Goal: Task Accomplishment & Management: Use online tool/utility

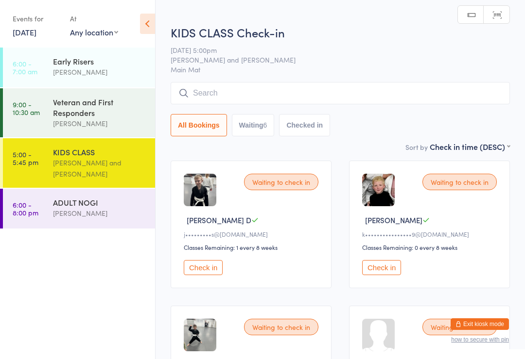
click at [240, 92] on input "search" at bounding box center [339, 93] width 339 height 22
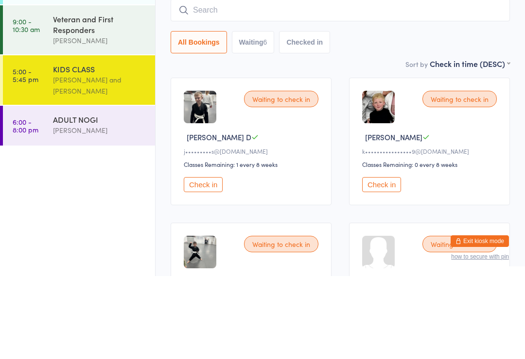
scroll to position [83, 0]
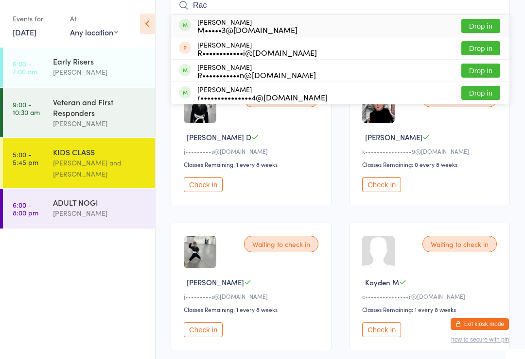
type input "Rac"
click at [484, 93] on button "Drop in" at bounding box center [480, 93] width 39 height 14
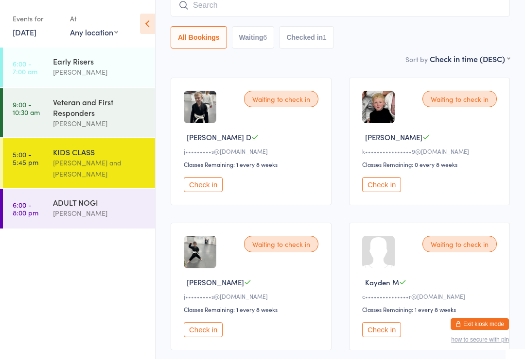
click at [401, 192] on button "Check in" at bounding box center [381, 184] width 39 height 15
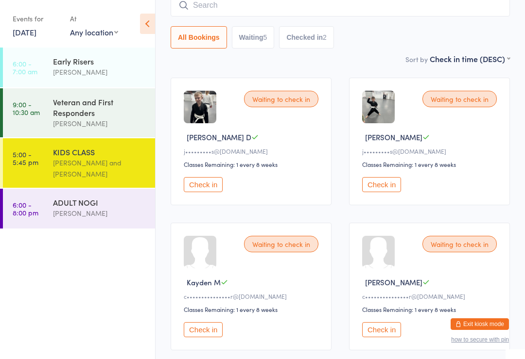
click at [191, 334] on button "Check in" at bounding box center [203, 330] width 39 height 15
click at [393, 184] on button "Check in" at bounding box center [381, 184] width 39 height 15
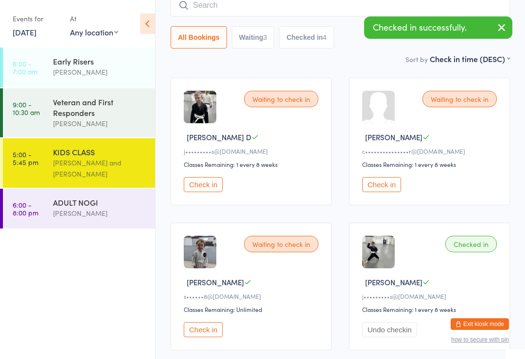
click at [205, 191] on button "Check in" at bounding box center [203, 184] width 39 height 15
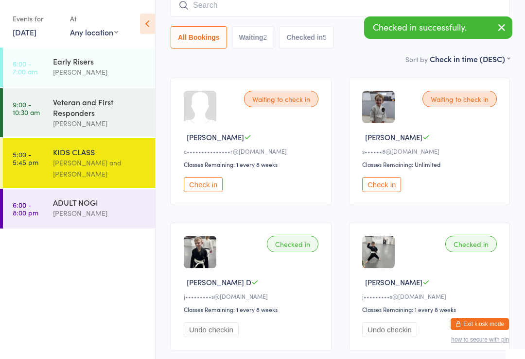
click at [213, 192] on button "Check in" at bounding box center [203, 184] width 39 height 15
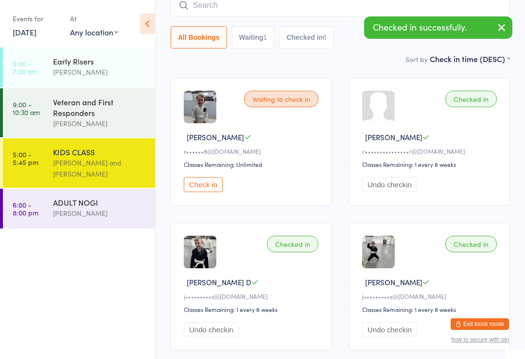
click at [286, 7] on input "search" at bounding box center [339, 5] width 339 height 22
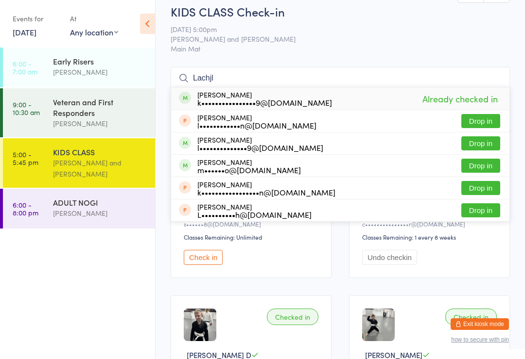
scroll to position [10, 0]
type input "Lachjl"
click at [493, 165] on button "Drop in" at bounding box center [480, 166] width 39 height 14
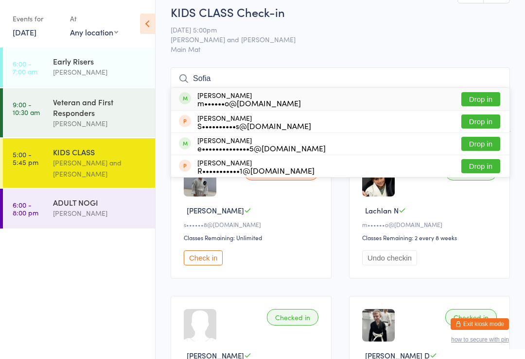
type input "Sofia"
click at [490, 106] on button "Drop in" at bounding box center [480, 99] width 39 height 14
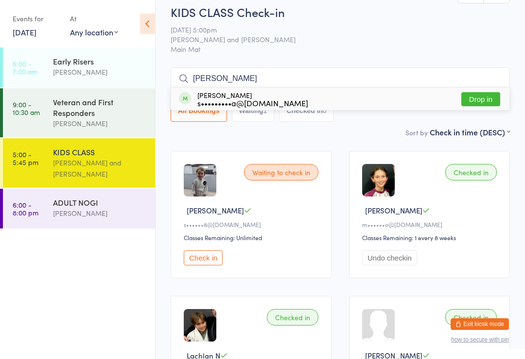
type input "[PERSON_NAME]"
click at [492, 92] on button "Drop in" at bounding box center [480, 99] width 39 height 14
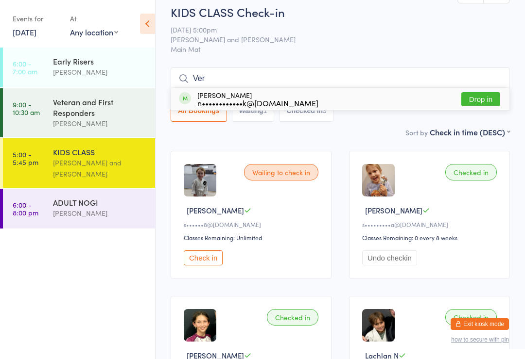
type input "Ver"
click at [375, 98] on div "[PERSON_NAME] n••••••••••••k@[DOMAIN_NAME] Drop in" at bounding box center [340, 99] width 338 height 22
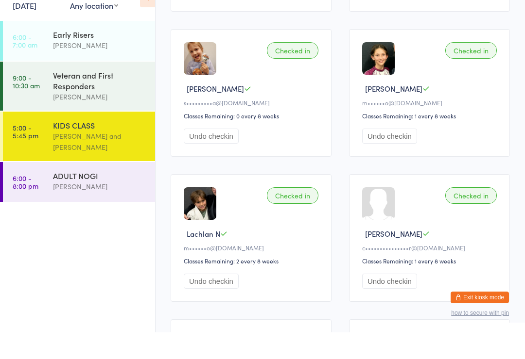
scroll to position [257, 0]
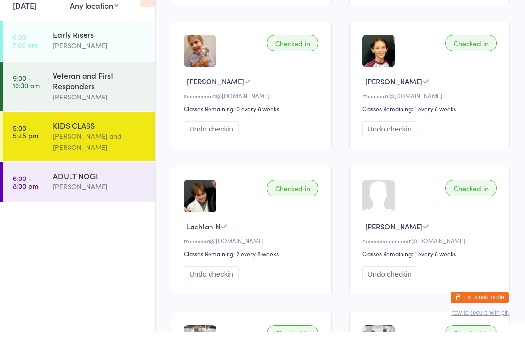
click at [405, 293] on button "Undo checkin" at bounding box center [389, 300] width 55 height 15
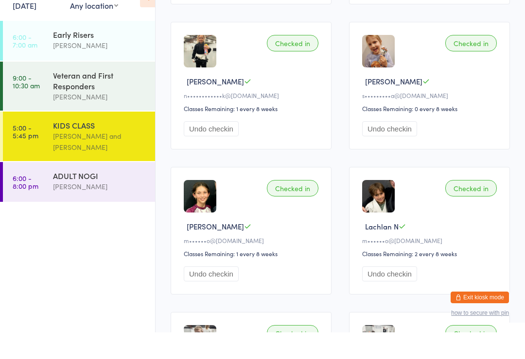
scroll to position [285, 0]
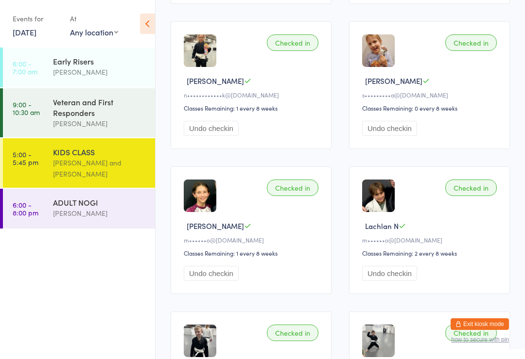
click at [475, 196] on div "Checked in" at bounding box center [470, 188] width 51 height 17
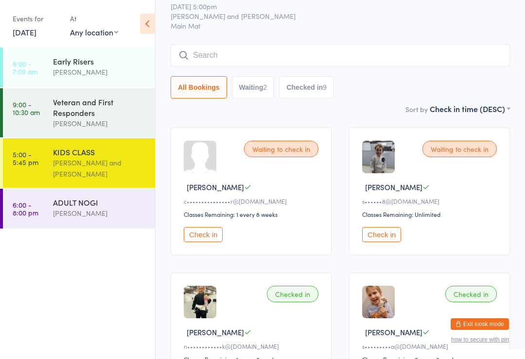
scroll to position [0, 0]
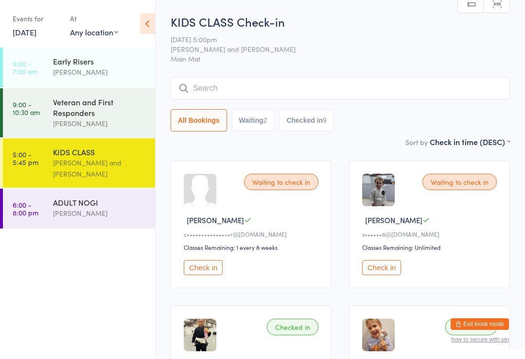
click at [205, 275] on button "Check in" at bounding box center [203, 267] width 39 height 15
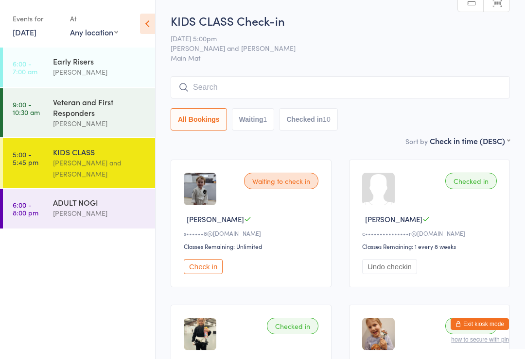
scroll to position [2, 0]
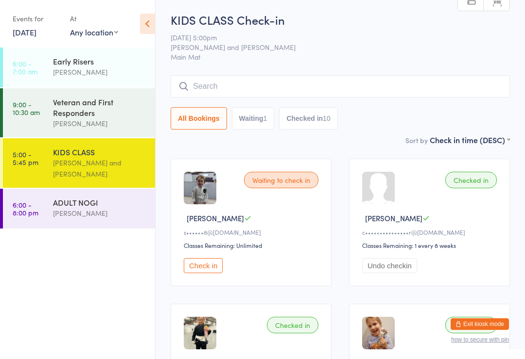
click at [225, 86] on input "search" at bounding box center [339, 86] width 339 height 22
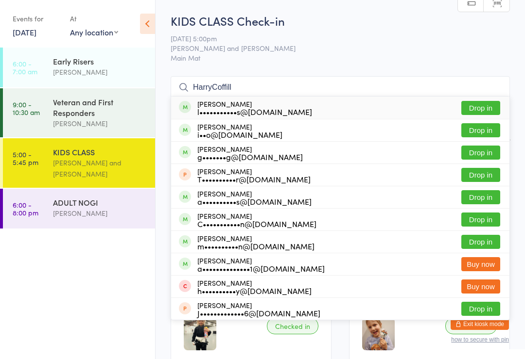
scroll to position [0, 0]
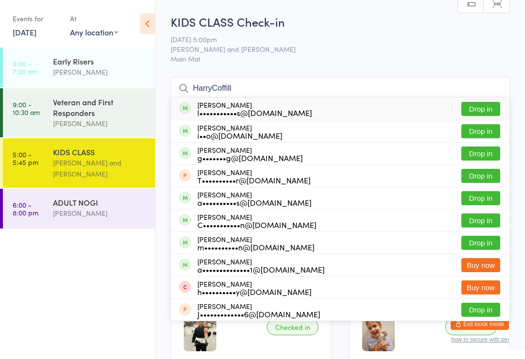
type input "HarryCoffill"
click at [474, 110] on button "Drop in" at bounding box center [480, 109] width 39 height 14
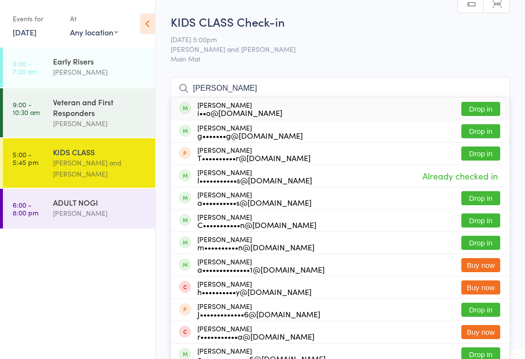
type input "[PERSON_NAME]"
click at [480, 194] on button "Drop in" at bounding box center [480, 198] width 39 height 14
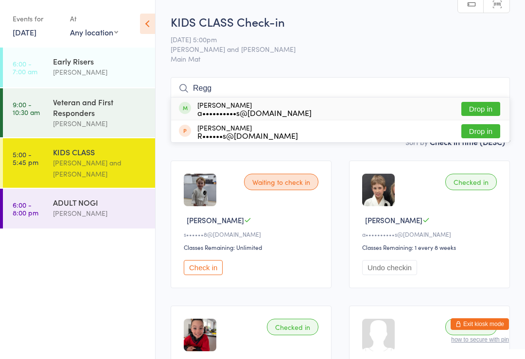
type input "Regg"
click at [487, 102] on button "Drop in" at bounding box center [480, 109] width 39 height 14
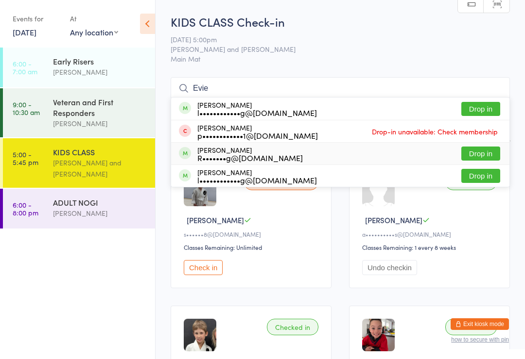
type input "Evie"
click at [300, 158] on div "[PERSON_NAME] R•••••••g@[DOMAIN_NAME] Drop in" at bounding box center [340, 154] width 338 height 22
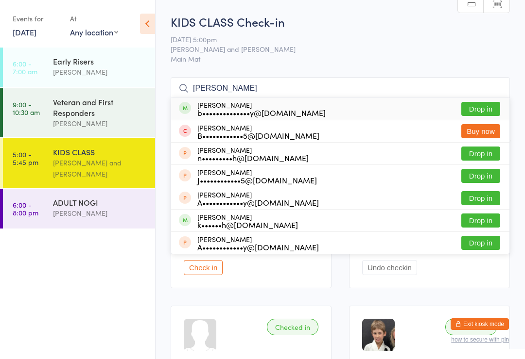
type input "[PERSON_NAME]"
click at [483, 112] on button "Drop in" at bounding box center [480, 109] width 39 height 14
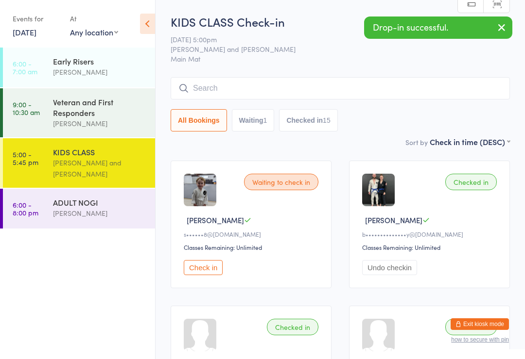
click at [384, 275] on button "Undo checkin" at bounding box center [389, 267] width 55 height 15
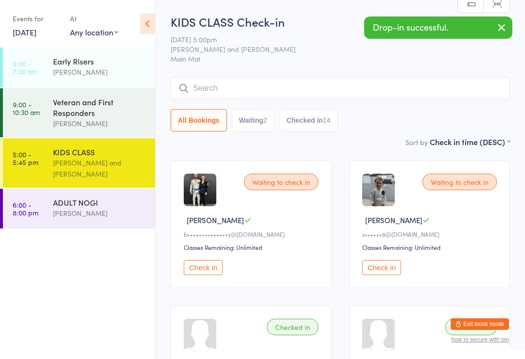
click at [391, 91] on input "search" at bounding box center [339, 88] width 339 height 22
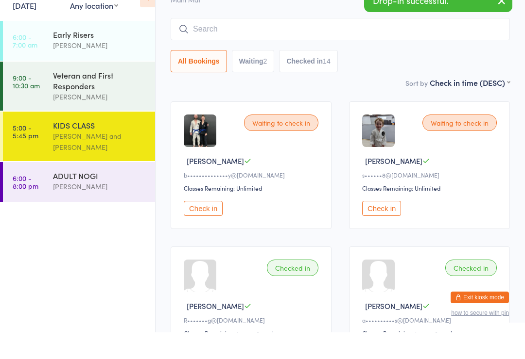
scroll to position [51, 0]
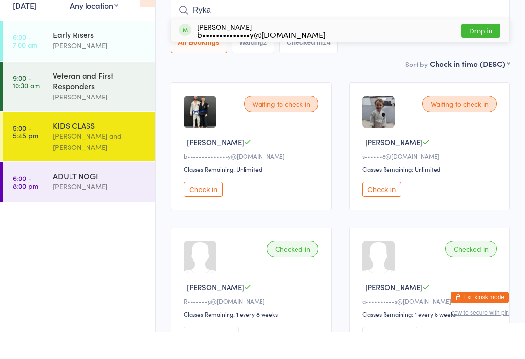
type input "Ryka"
click at [484, 51] on button "Drop in" at bounding box center [480, 58] width 39 height 14
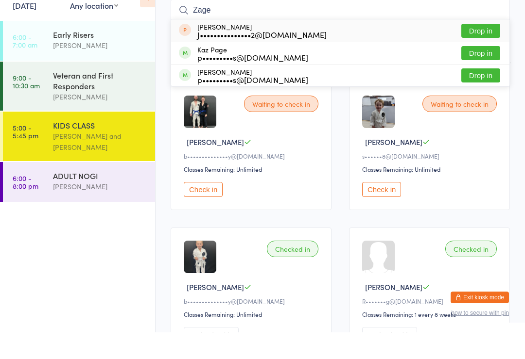
type input "Zage"
click at [490, 51] on button "Drop in" at bounding box center [480, 58] width 39 height 14
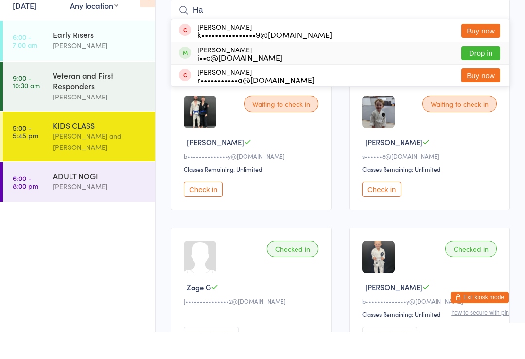
type input "Ha"
click at [195, 72] on div "[PERSON_NAME] i••o@[DOMAIN_NAME]" at bounding box center [230, 80] width 103 height 16
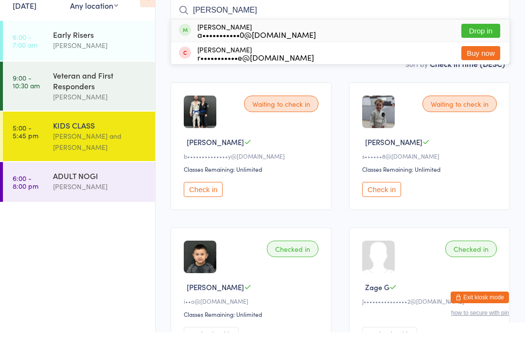
type input "[PERSON_NAME]"
click at [477, 51] on button "Drop in" at bounding box center [480, 58] width 39 height 14
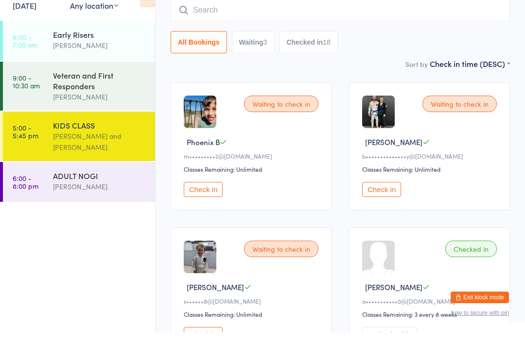
click at [213, 185] on div "Waiting to check in [GEOGRAPHIC_DATA] B m•••••••••2@[DOMAIN_NAME] Classes Remai…" at bounding box center [250, 173] width 161 height 128
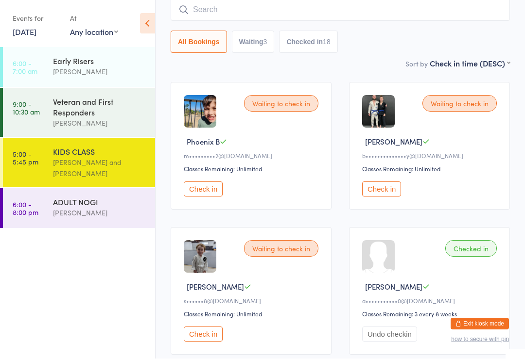
scroll to position [79, 0]
click at [195, 192] on button "Check in" at bounding box center [203, 189] width 39 height 15
click at [200, 193] on button "Check in" at bounding box center [203, 189] width 39 height 15
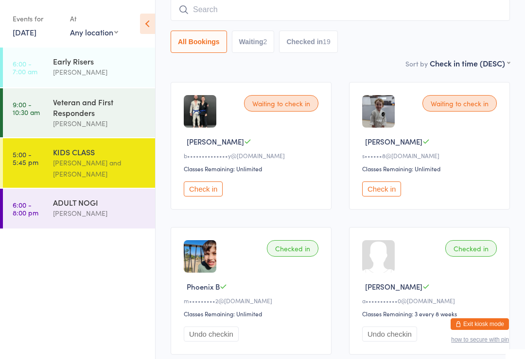
click at [241, 1] on input "search" at bounding box center [339, 10] width 339 height 22
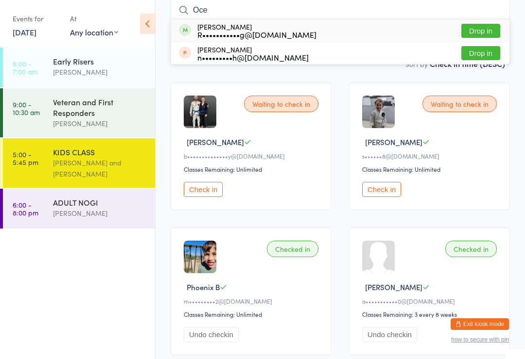
type input "Oce"
click at [484, 30] on button "Drop in" at bounding box center [480, 31] width 39 height 14
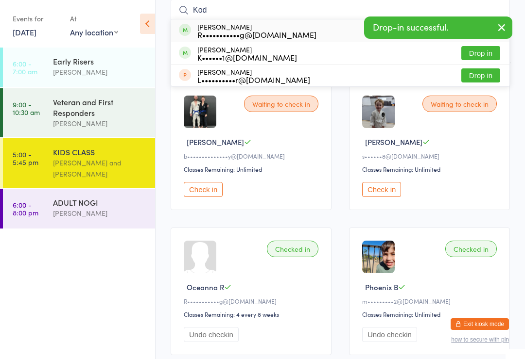
click at [506, 26] on icon "button" at bounding box center [501, 27] width 12 height 12
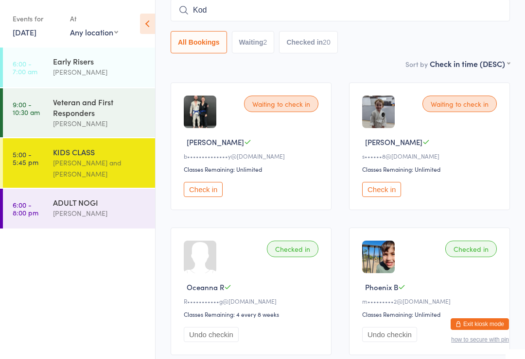
click at [296, 14] on input "Kod" at bounding box center [339, 10] width 339 height 22
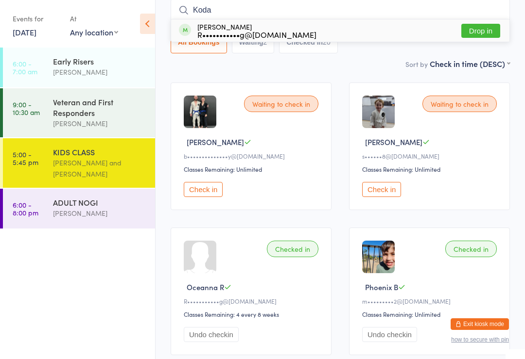
type input "Koda"
click at [471, 26] on button "Drop in" at bounding box center [480, 31] width 39 height 14
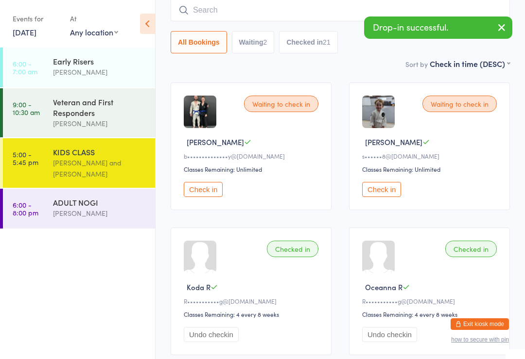
click at [369, 197] on button "Check in" at bounding box center [381, 189] width 39 height 15
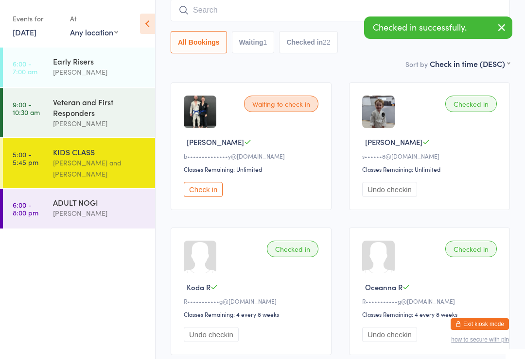
click at [119, 205] on div "ADULT NOGI" at bounding box center [100, 202] width 94 height 11
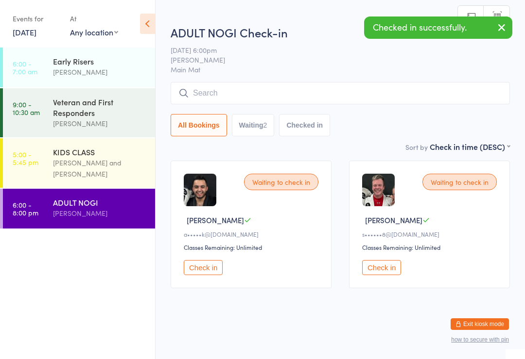
click at [388, 272] on button "Check in" at bounding box center [381, 267] width 39 height 15
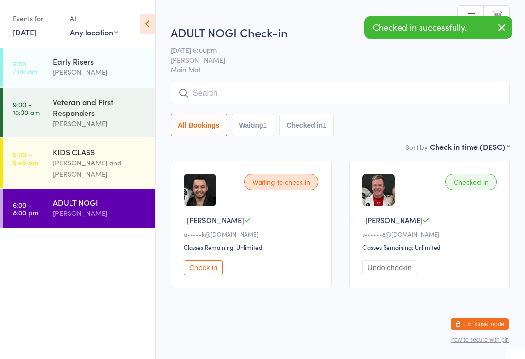
click at [121, 148] on div "KIDS CLASS [PERSON_NAME] and [PERSON_NAME]" at bounding box center [104, 163] width 102 height 50
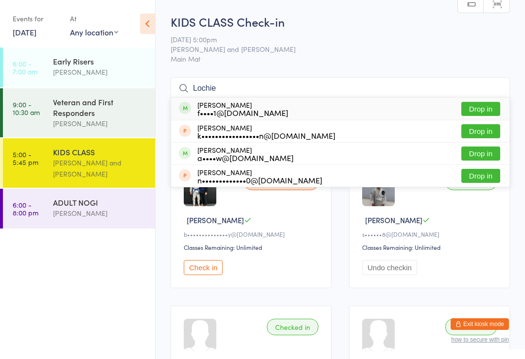
type input "Lochie"
click at [477, 105] on button "Drop in" at bounding box center [480, 109] width 39 height 14
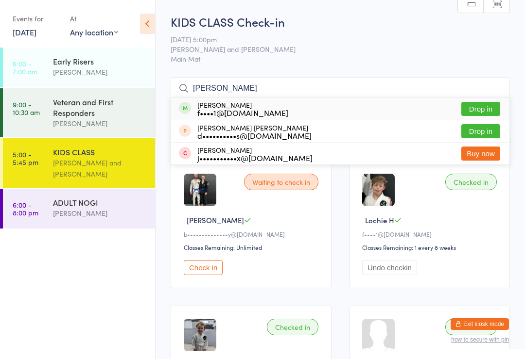
type input "[PERSON_NAME]"
click at [332, 102] on div "[PERSON_NAME] f••••1@[DOMAIN_NAME] Drop in" at bounding box center [340, 109] width 338 height 22
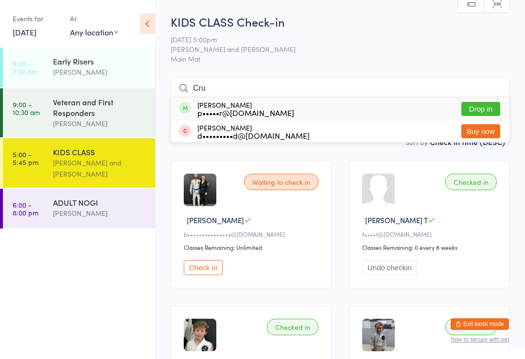
type input "Cru"
click at [487, 108] on button "Drop in" at bounding box center [480, 109] width 39 height 14
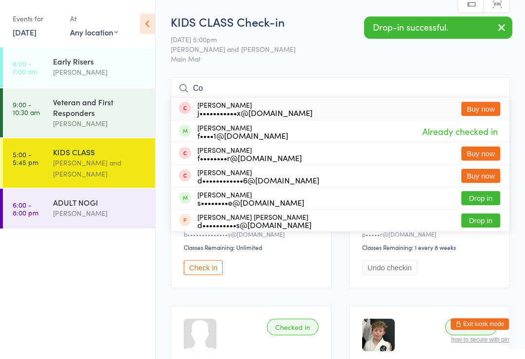
type input "Co"
click at [489, 199] on button "Drop in" at bounding box center [480, 198] width 39 height 14
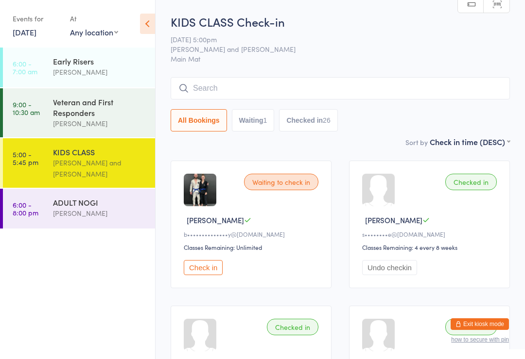
click at [253, 83] on input "search" at bounding box center [339, 88] width 339 height 22
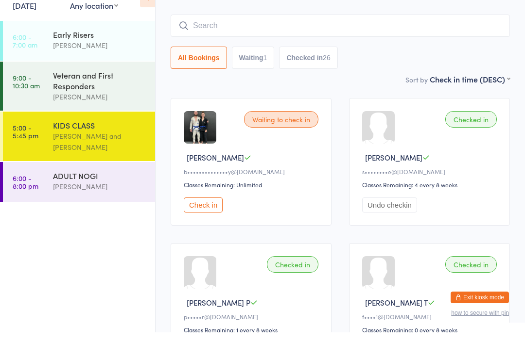
scroll to position [51, 0]
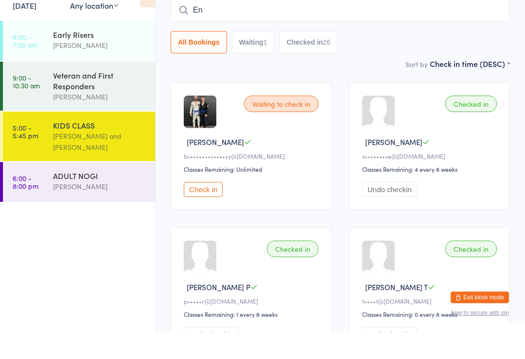
type input "E"
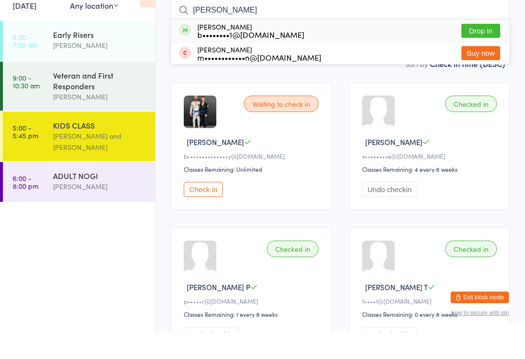
type input "[PERSON_NAME]"
click at [488, 51] on button "Drop in" at bounding box center [480, 58] width 39 height 14
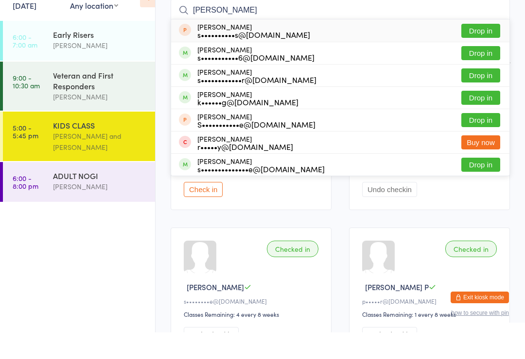
type input "[PERSON_NAME]"
click at [484, 118] on button "Drop in" at bounding box center [480, 125] width 39 height 14
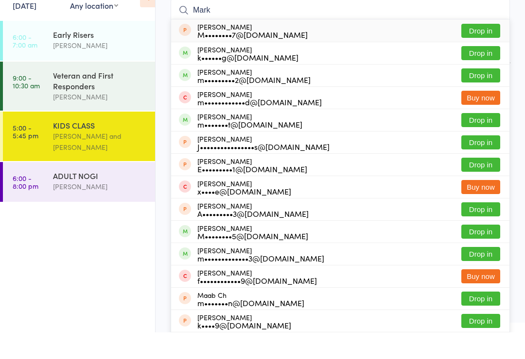
type input "Mark"
click at [480, 73] on button "Drop in" at bounding box center [480, 80] width 39 height 14
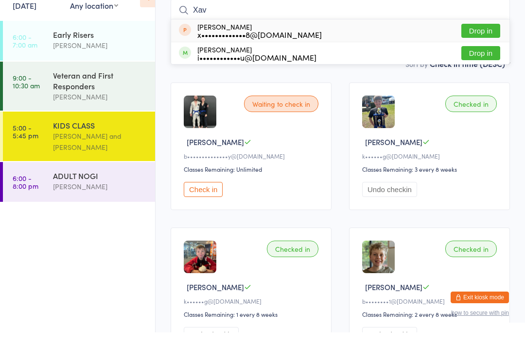
type input "Xav"
click at [479, 73] on button "Drop in" at bounding box center [480, 80] width 39 height 14
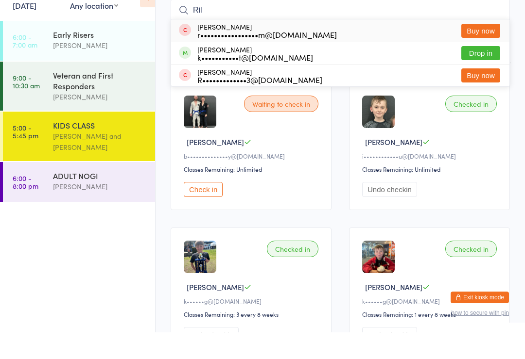
type input "Ril"
click at [498, 73] on button "Drop in" at bounding box center [480, 80] width 39 height 14
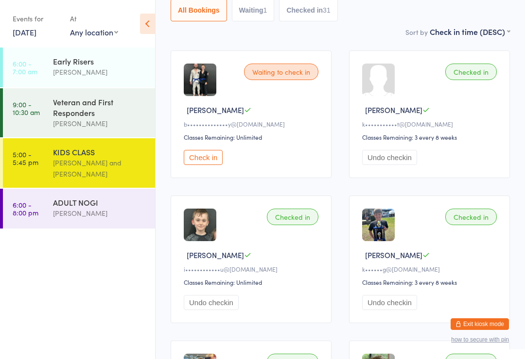
scroll to position [0, 0]
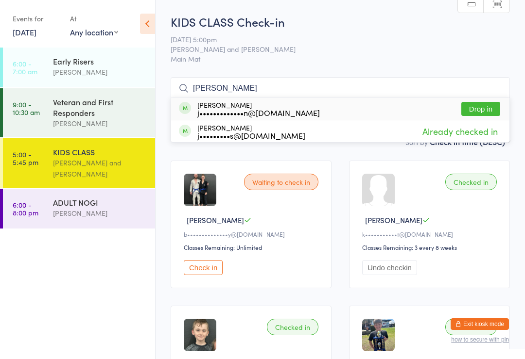
type input "[PERSON_NAME]"
click at [340, 112] on div "[PERSON_NAME] j•••••••••••••n@[DOMAIN_NAME] Drop in" at bounding box center [340, 109] width 338 height 22
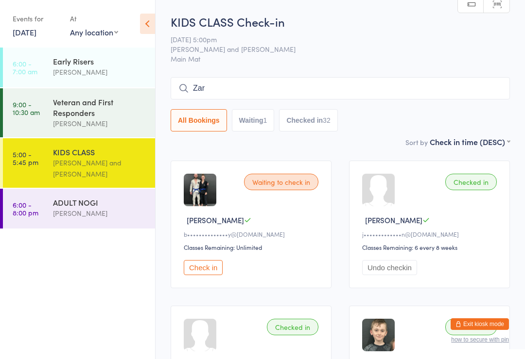
type input "Zara"
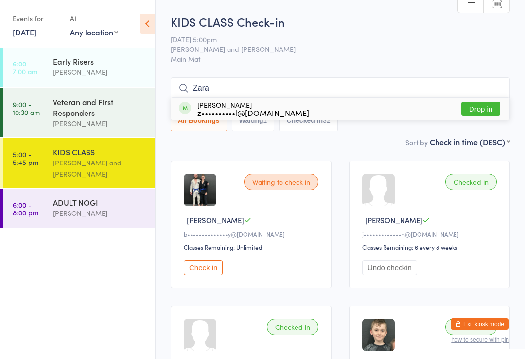
click at [68, 227] on div "ADULT NOGI [PERSON_NAME]" at bounding box center [104, 208] width 102 height 38
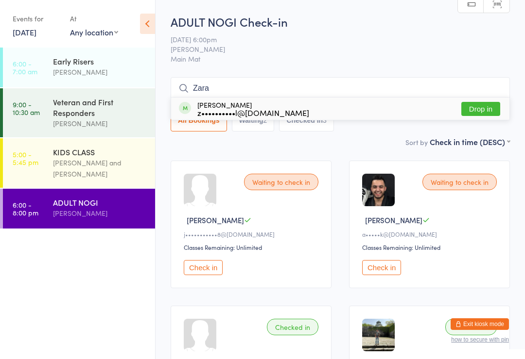
type input "Zara"
click at [479, 106] on button "Drop in" at bounding box center [480, 109] width 39 height 14
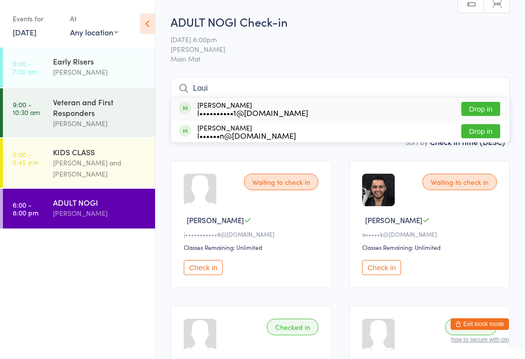
type input "Loui"
click at [480, 104] on button "Drop in" at bounding box center [480, 109] width 39 height 14
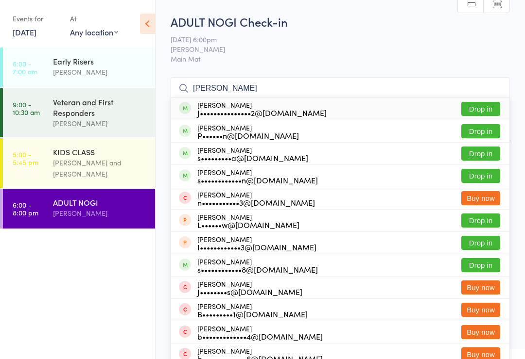
type input "[PERSON_NAME]"
click at [289, 113] on div "J•••••••••••••••2@[DOMAIN_NAME]" at bounding box center [261, 113] width 129 height 8
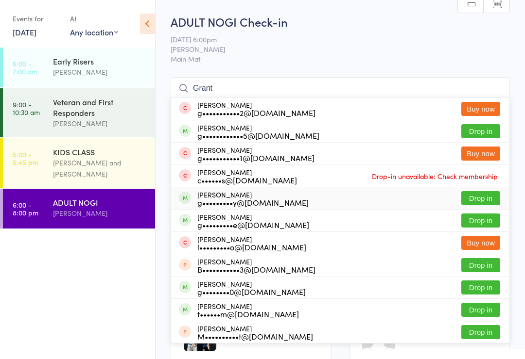
type input "Grant"
click at [276, 205] on div "g•••••••••y@[DOMAIN_NAME]" at bounding box center [252, 203] width 111 height 8
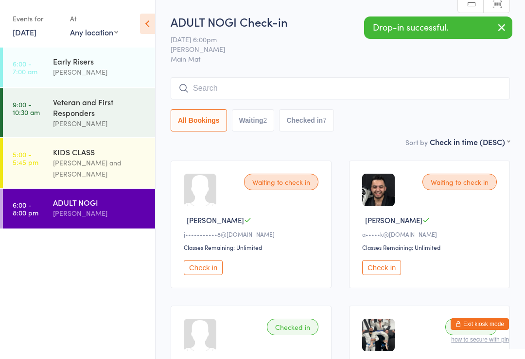
click at [510, 20] on button "button" at bounding box center [501, 28] width 21 height 22
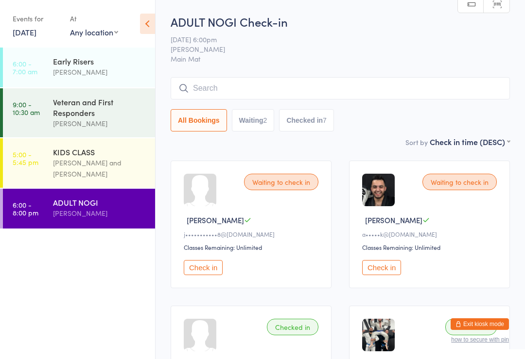
click at [230, 85] on input "search" at bounding box center [339, 88] width 339 height 22
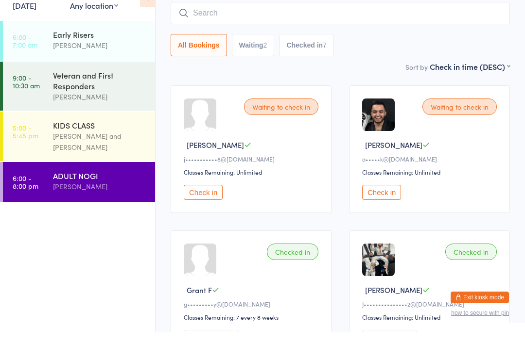
scroll to position [51, 0]
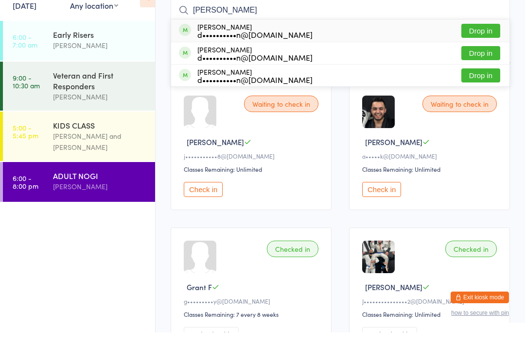
type input "[PERSON_NAME]"
click at [479, 51] on button "Drop in" at bounding box center [480, 58] width 39 height 14
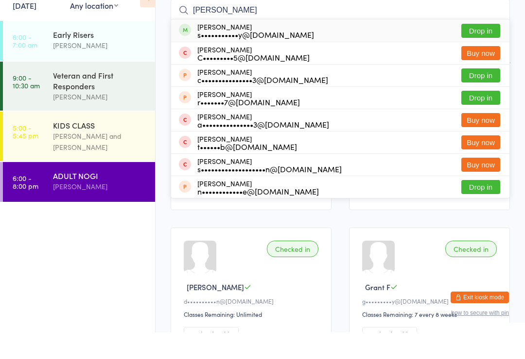
type input "[PERSON_NAME]"
click at [476, 51] on button "Drop in" at bounding box center [480, 58] width 39 height 14
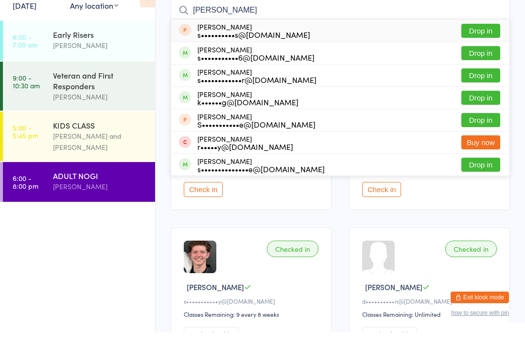
type input "[PERSON_NAME]"
click at [480, 185] on button "Drop in" at bounding box center [480, 192] width 39 height 14
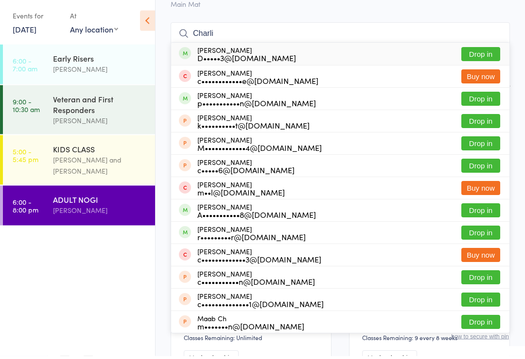
type input "Charli"
click at [494, 51] on button "Drop in" at bounding box center [480, 58] width 39 height 14
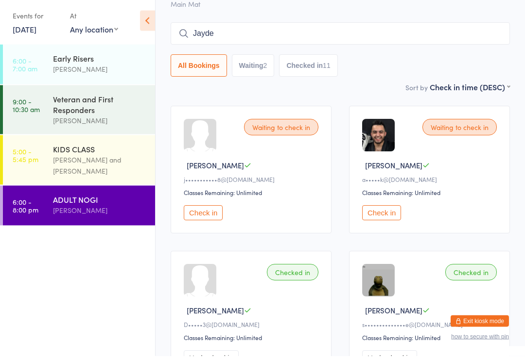
click at [397, 214] on button "Check in" at bounding box center [381, 216] width 39 height 15
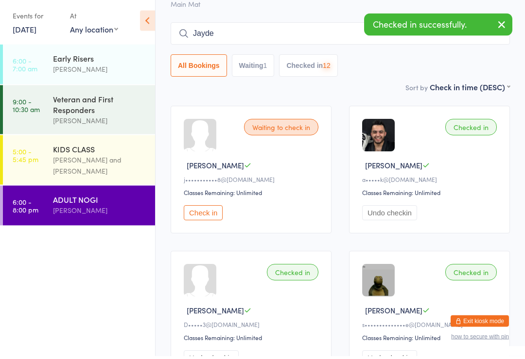
scroll to position [55, 0]
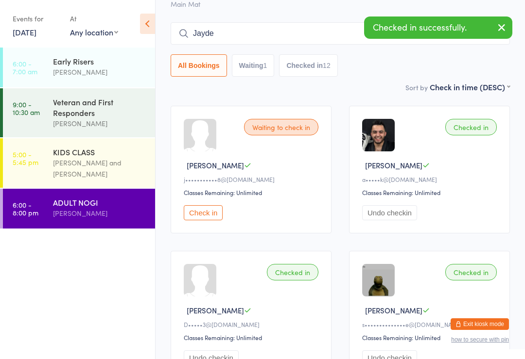
click at [239, 33] on input "Jayde" at bounding box center [339, 33] width 339 height 22
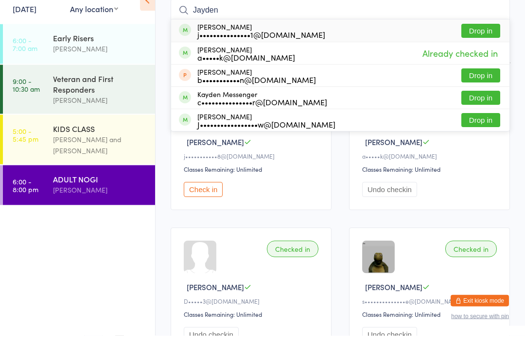
type input "Jayden"
click at [473, 48] on button "Drop in" at bounding box center [480, 55] width 39 height 14
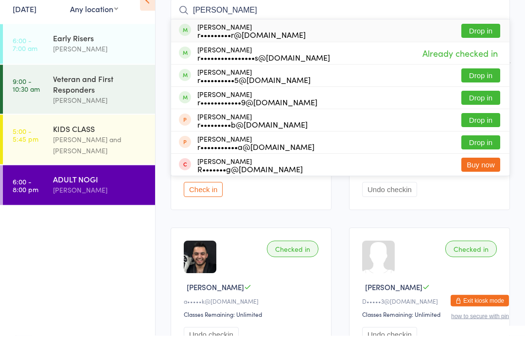
type input "[PERSON_NAME]"
click at [487, 48] on button "Drop in" at bounding box center [480, 55] width 39 height 14
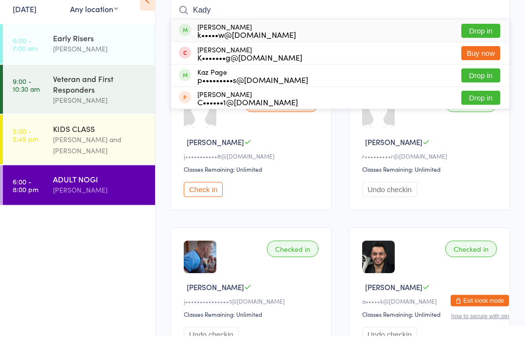
type input "Kady"
click at [483, 48] on button "Drop in" at bounding box center [480, 55] width 39 height 14
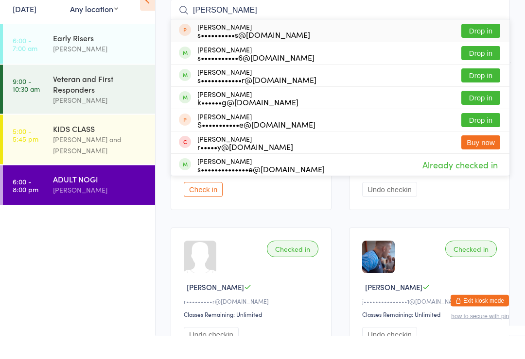
type input "[PERSON_NAME]"
click at [488, 92] on button "Drop in" at bounding box center [480, 99] width 39 height 14
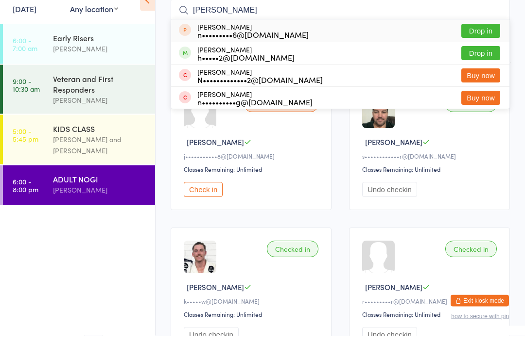
type input "[PERSON_NAME]"
click at [483, 70] on button "Drop in" at bounding box center [480, 77] width 39 height 14
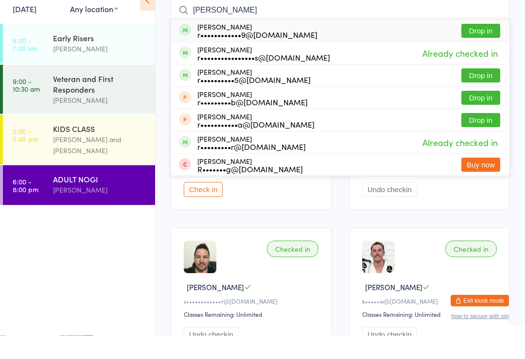
type input "[PERSON_NAME]"
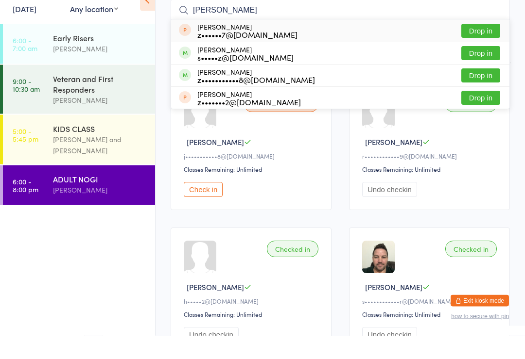
type input "[PERSON_NAME]"
click at [487, 70] on button "Drop in" at bounding box center [480, 77] width 39 height 14
